Goal: Task Accomplishment & Management: Use online tool/utility

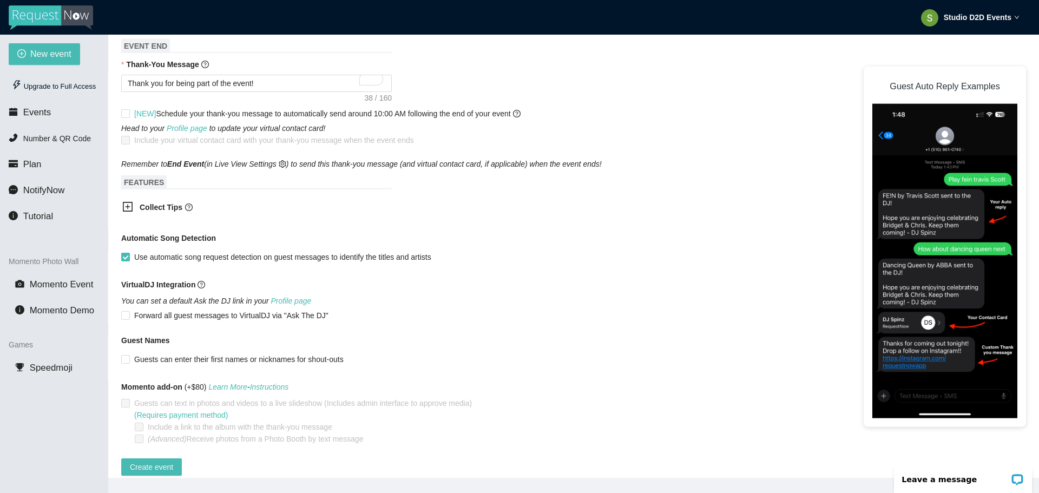
scroll to position [473, 0]
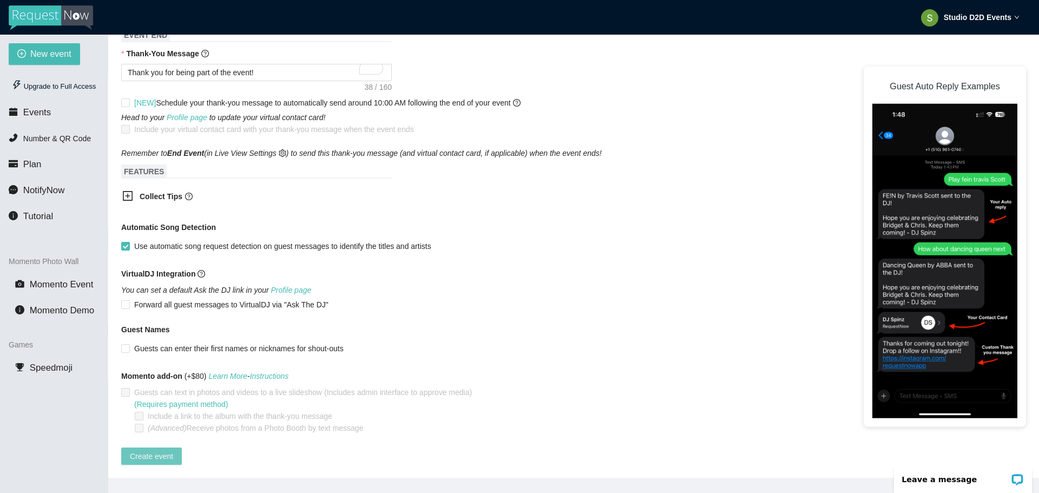
click at [169, 450] on span "Create event" at bounding box center [151, 456] width 43 height 12
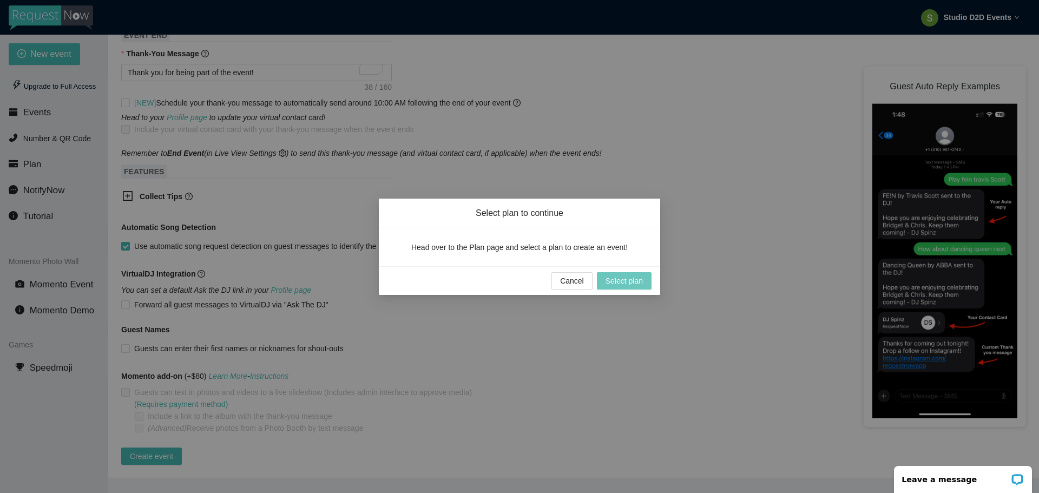
click at [616, 280] on span "Select plan" at bounding box center [623, 281] width 37 height 12
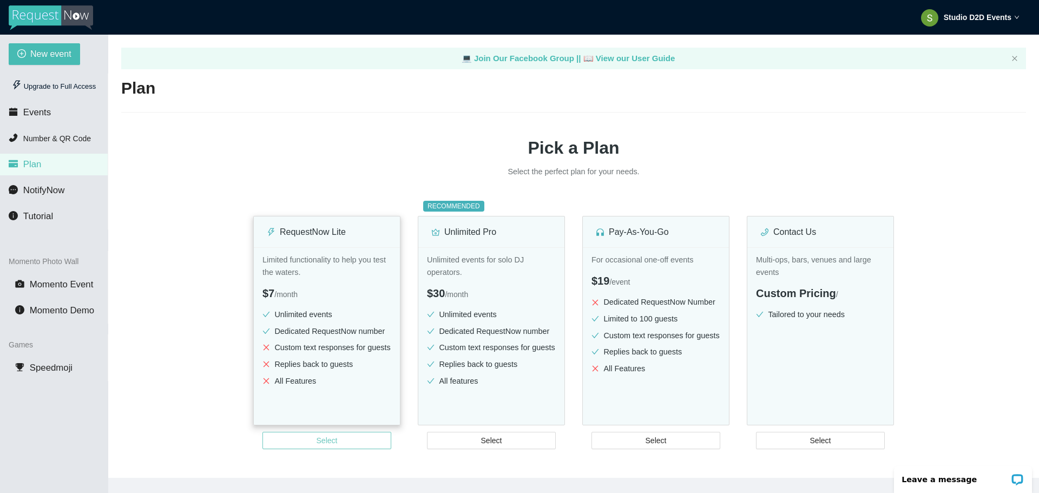
click at [311, 436] on button "Select" at bounding box center [326, 440] width 129 height 17
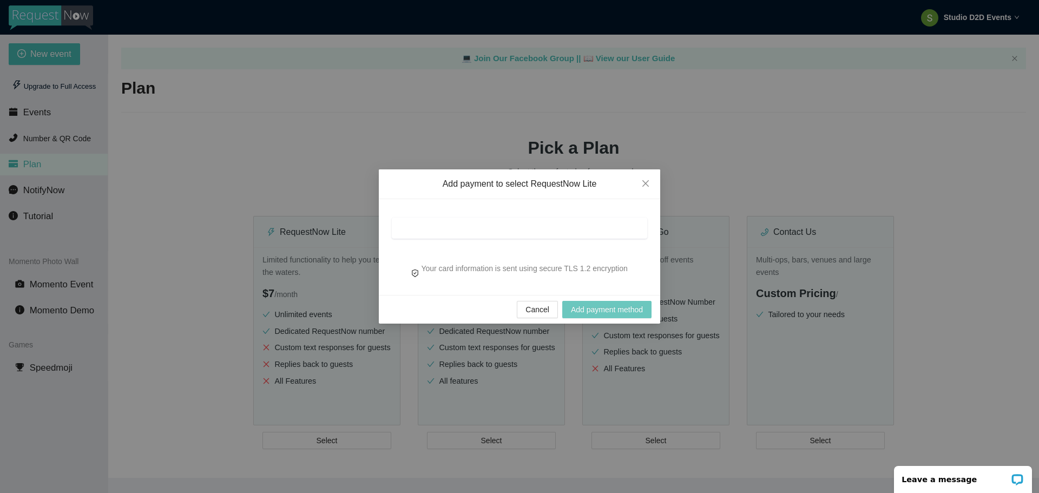
click at [584, 312] on span "Add payment method" at bounding box center [607, 309] width 72 height 12
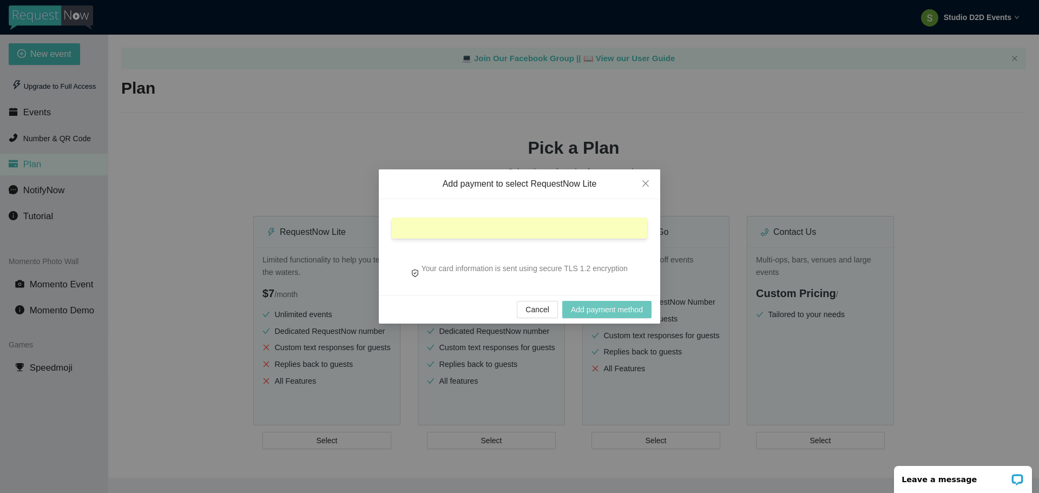
click at [591, 310] on span "Add payment method" at bounding box center [607, 309] width 72 height 12
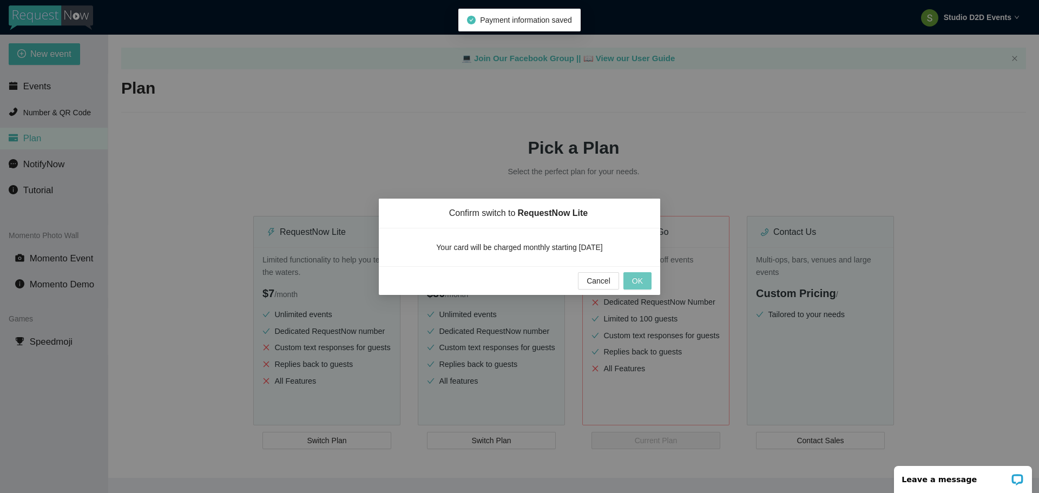
click at [635, 282] on span "OK" at bounding box center [637, 281] width 11 height 12
click at [586, 281] on span "Cancel" at bounding box center [586, 281] width 24 height 12
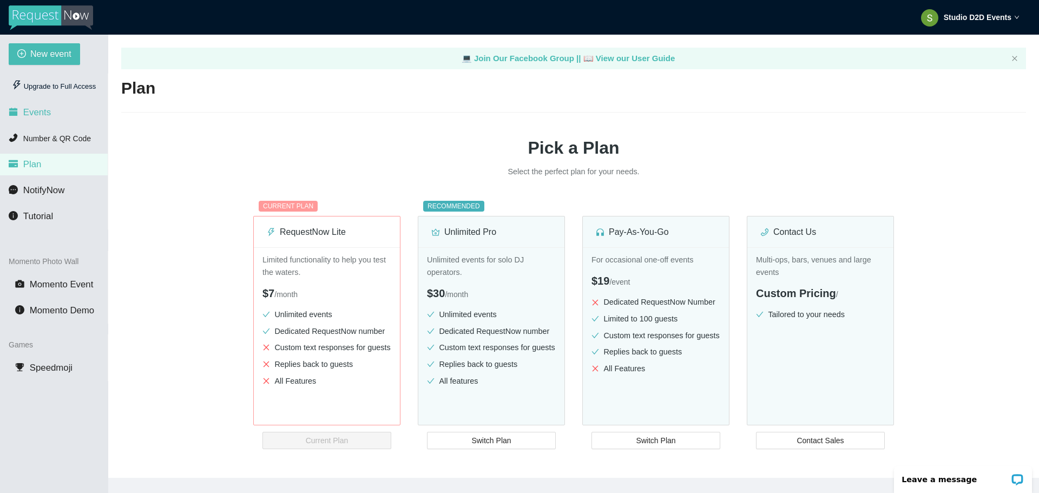
click at [50, 116] on li "Events" at bounding box center [54, 113] width 108 height 22
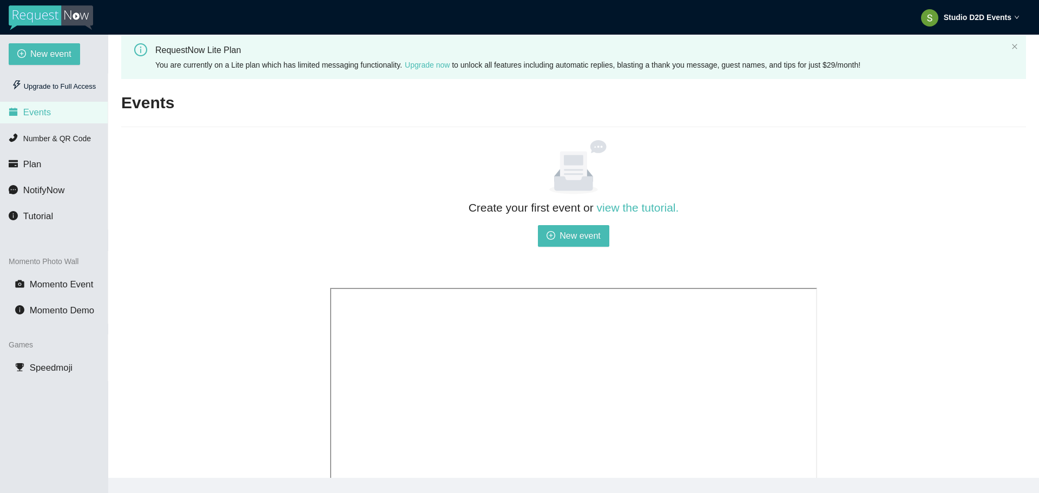
scroll to position [162, 0]
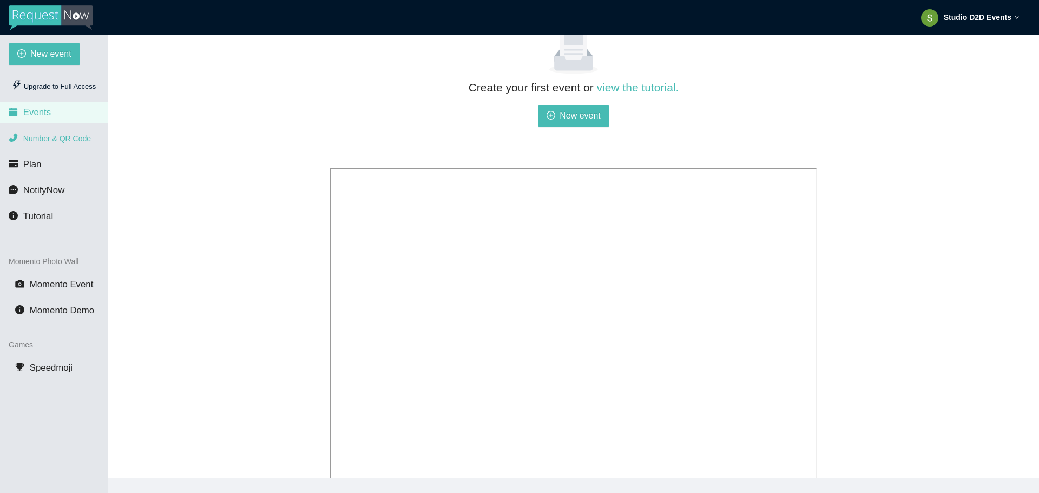
click at [72, 142] on span "Number & QR Code" at bounding box center [57, 138] width 68 height 9
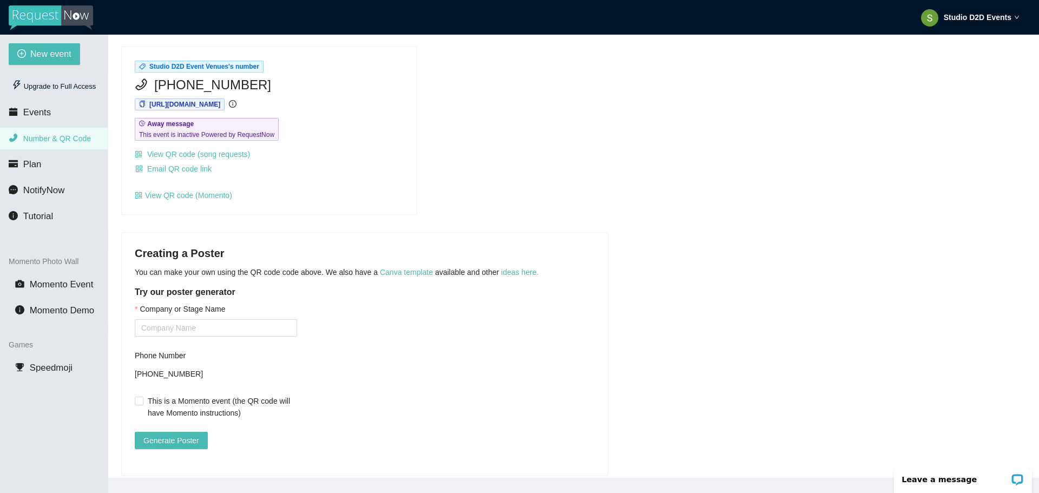
scroll to position [105, 0]
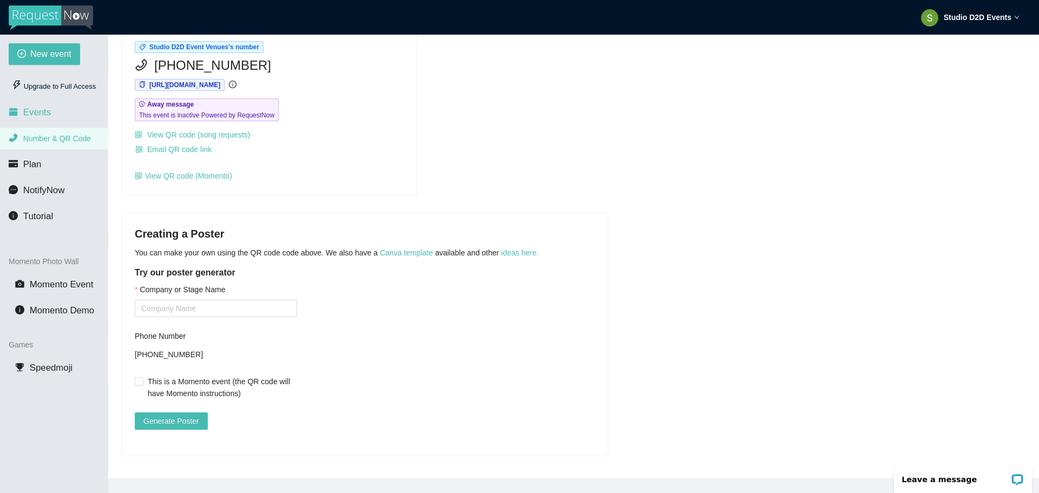
click at [53, 113] on li "Events" at bounding box center [54, 113] width 108 height 22
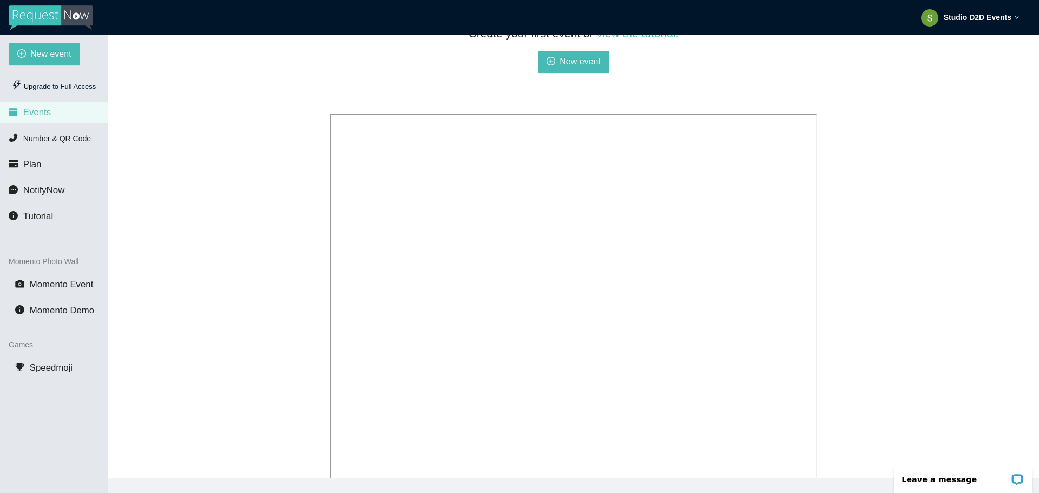
scroll to position [254, 0]
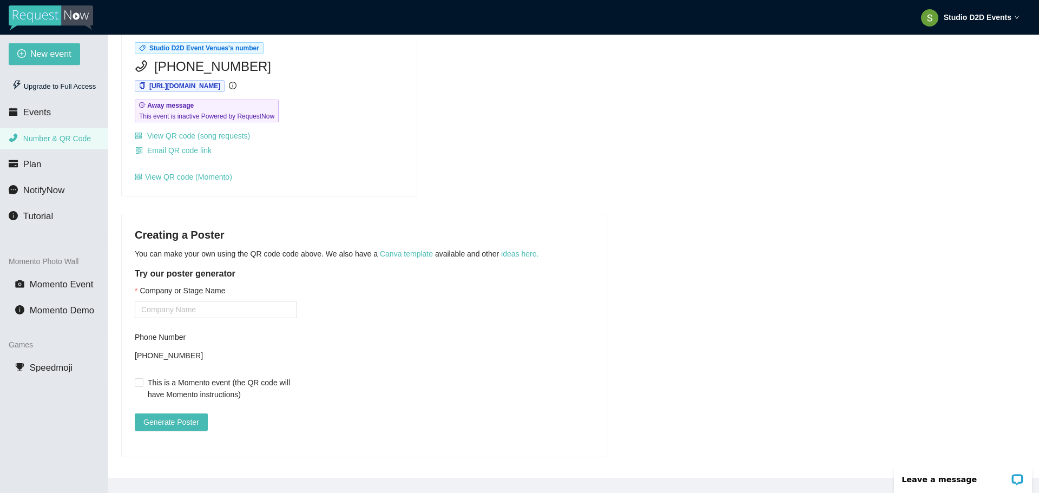
scroll to position [105, 0]
click at [210, 300] on input "Company or Stage Name" at bounding box center [216, 308] width 162 height 17
type input "Studio D2D"
click at [369, 325] on div "Company or Stage Name Studio D2D Phone Number +16166258393 This is a Momento ev…" at bounding box center [365, 362] width 460 height 159
click at [171, 415] on span "Generate Poster" at bounding box center [171, 421] width 56 height 12
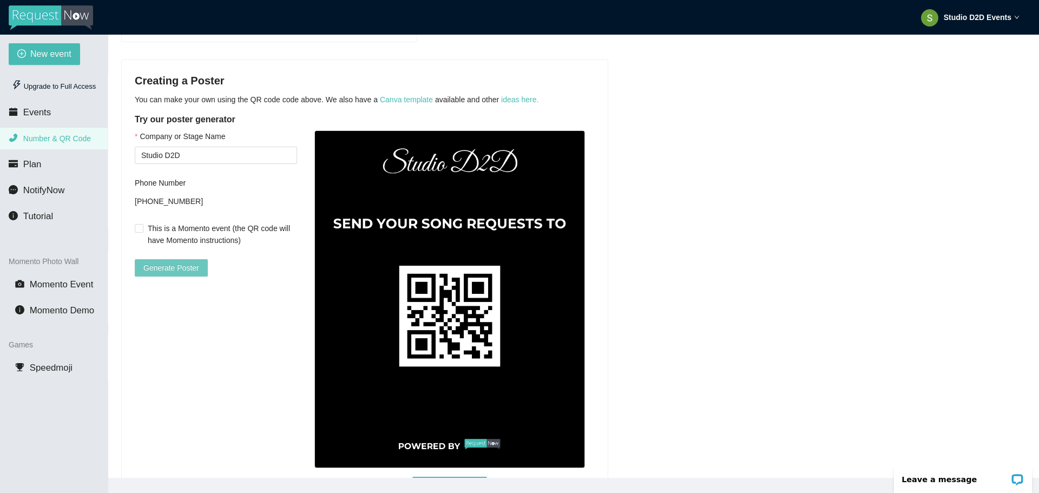
scroll to position [268, 0]
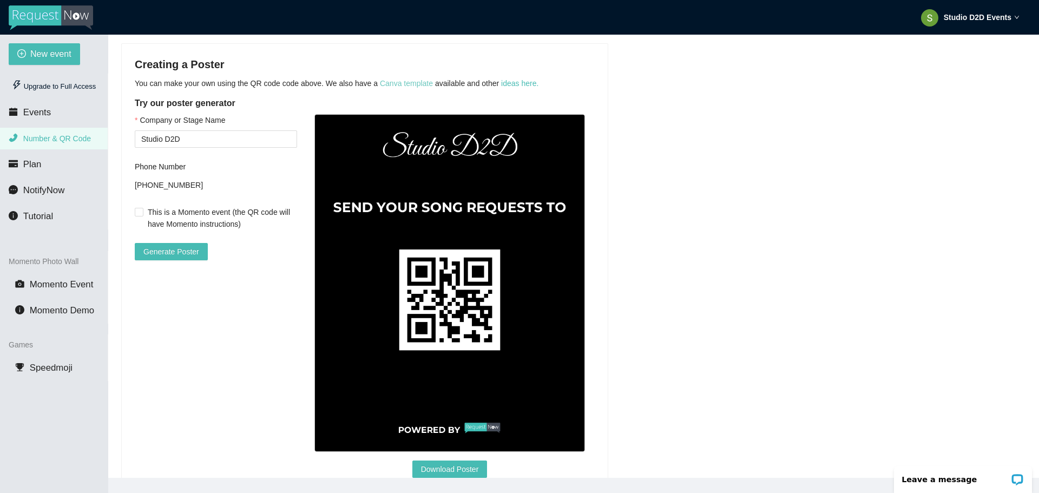
click at [397, 82] on link "Canva template" at bounding box center [406, 83] width 53 height 9
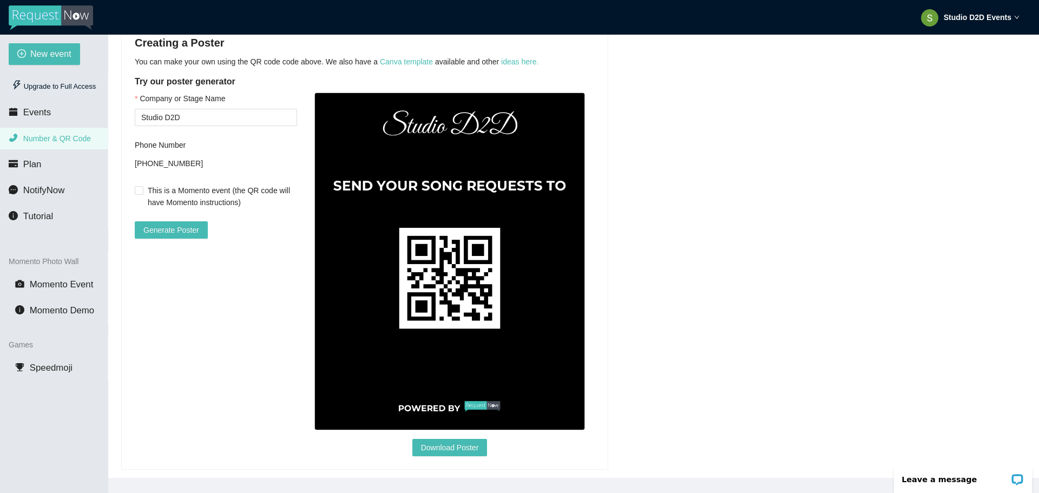
scroll to position [310, 0]
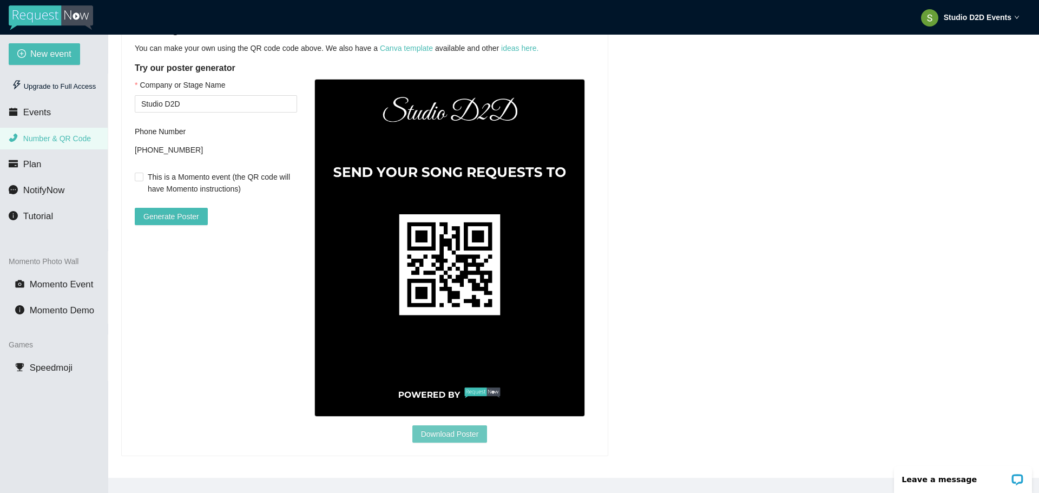
click at [471, 428] on span "Download Poster" at bounding box center [450, 434] width 58 height 12
click at [47, 195] on span "NotifyNow" at bounding box center [43, 190] width 41 height 10
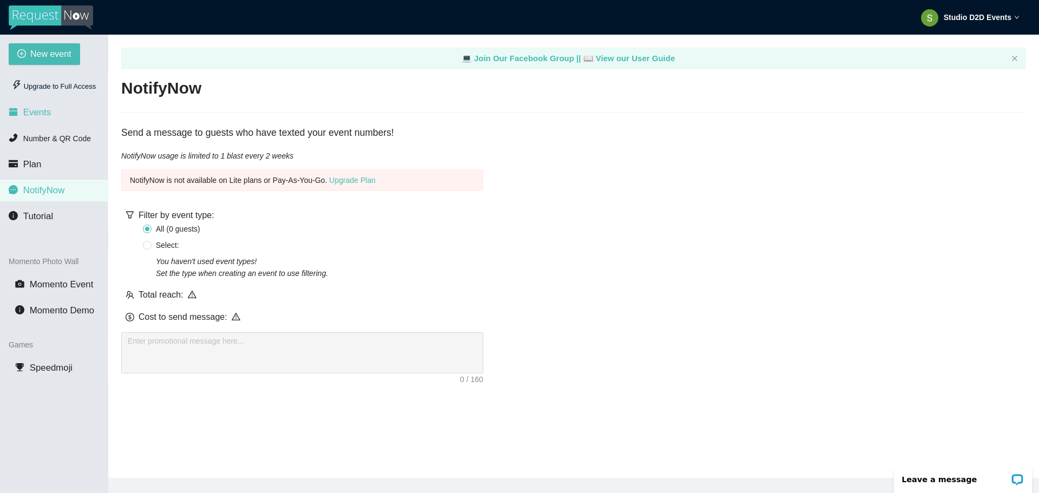
click at [50, 111] on li "Events" at bounding box center [54, 113] width 108 height 22
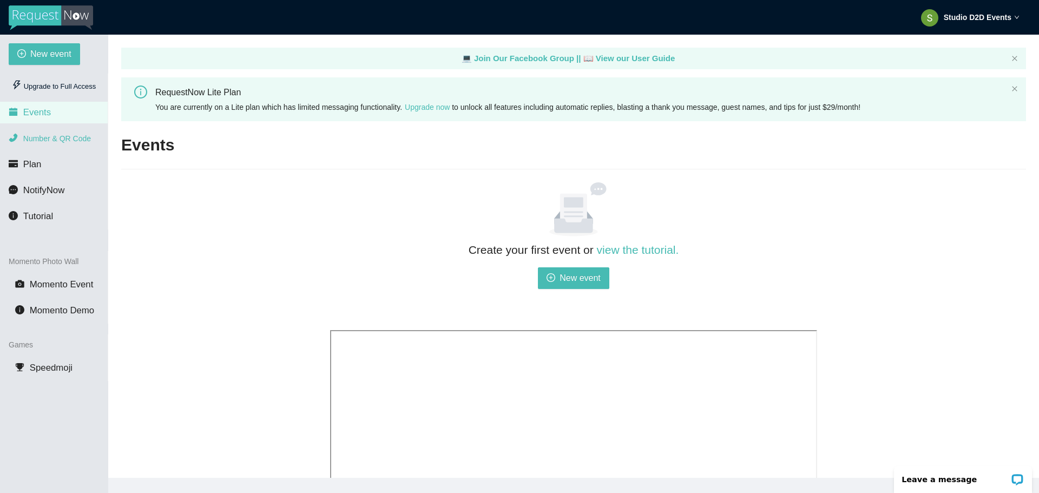
click at [39, 141] on span "Number & QR Code" at bounding box center [57, 138] width 68 height 9
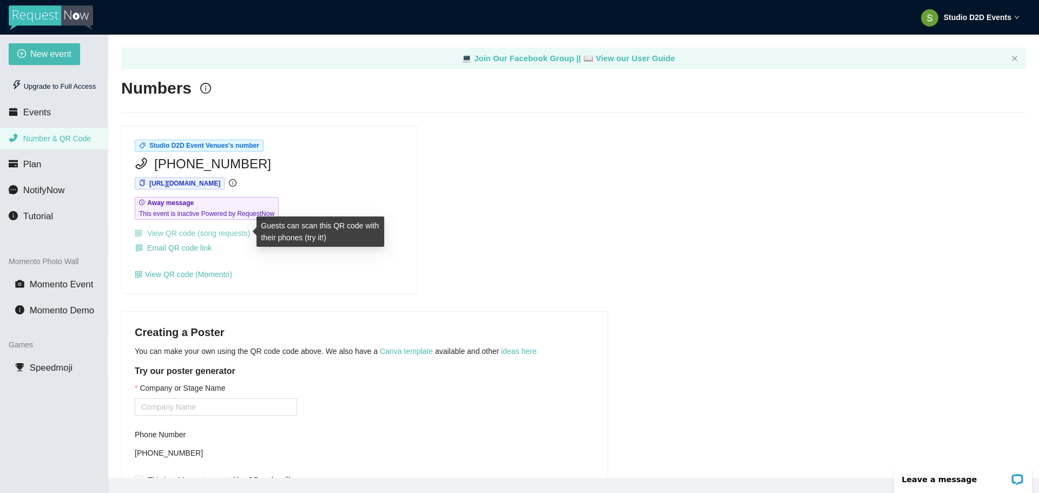
click at [194, 232] on link "View QR code (song requests)" at bounding box center [192, 233] width 115 height 9
click at [194, 248] on span "Email QR code link" at bounding box center [179, 248] width 64 height 12
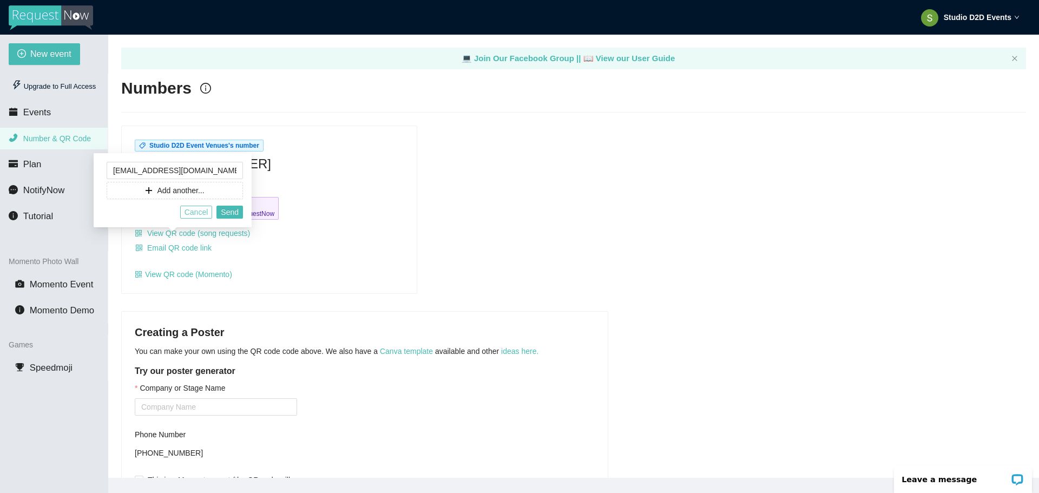
click at [197, 210] on span "Cancel" at bounding box center [196, 212] width 24 height 12
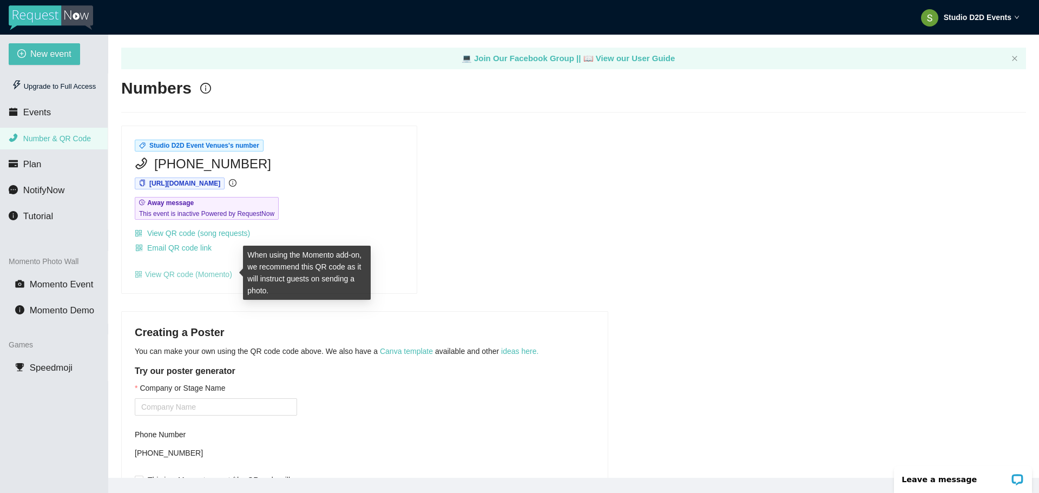
click at [210, 274] on link "View QR code (Momento)" at bounding box center [183, 274] width 97 height 9
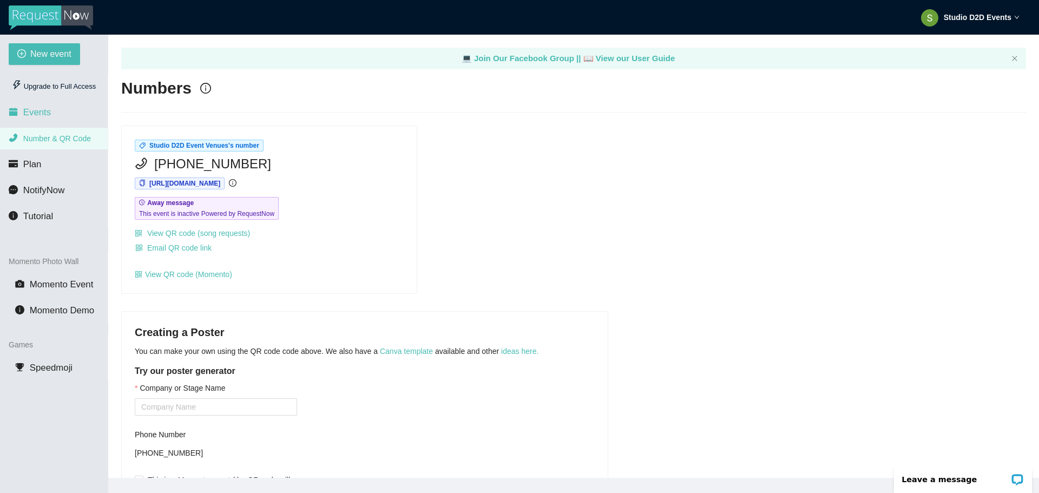
click at [58, 116] on li "Events" at bounding box center [54, 113] width 108 height 22
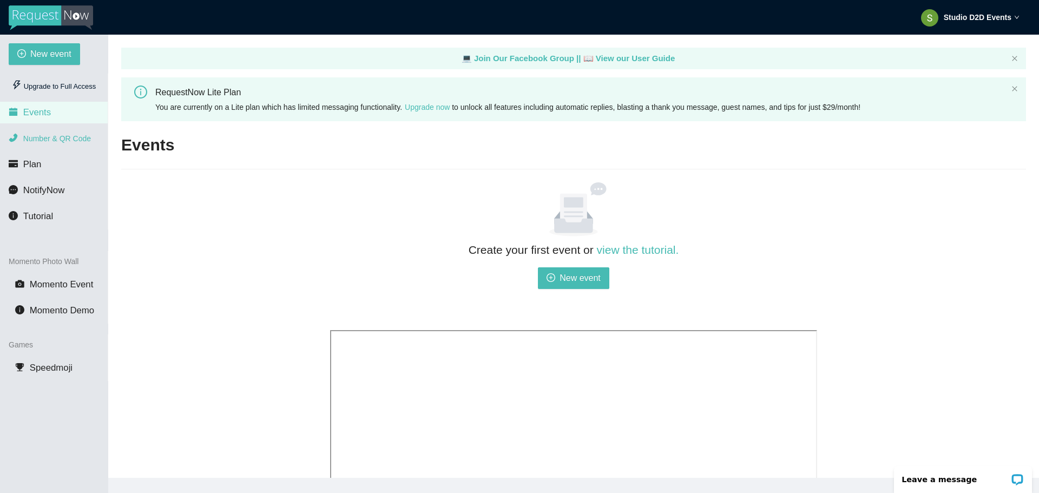
click at [63, 137] on span "Number & QR Code" at bounding box center [57, 138] width 68 height 9
